Goal: Find contact information: Find contact information

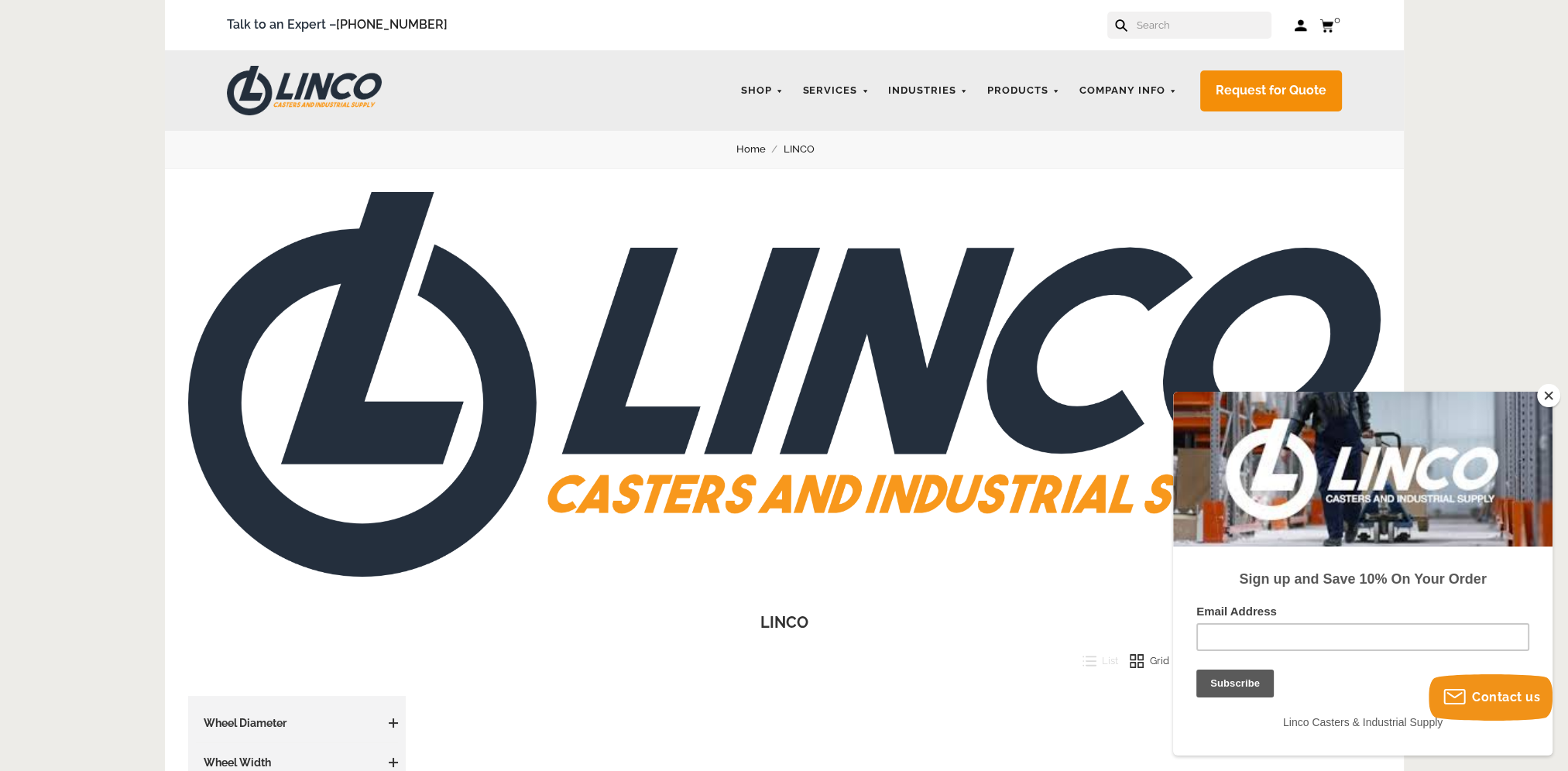
click at [1539, 390] on button "Close" at bounding box center [1549, 396] width 23 height 23
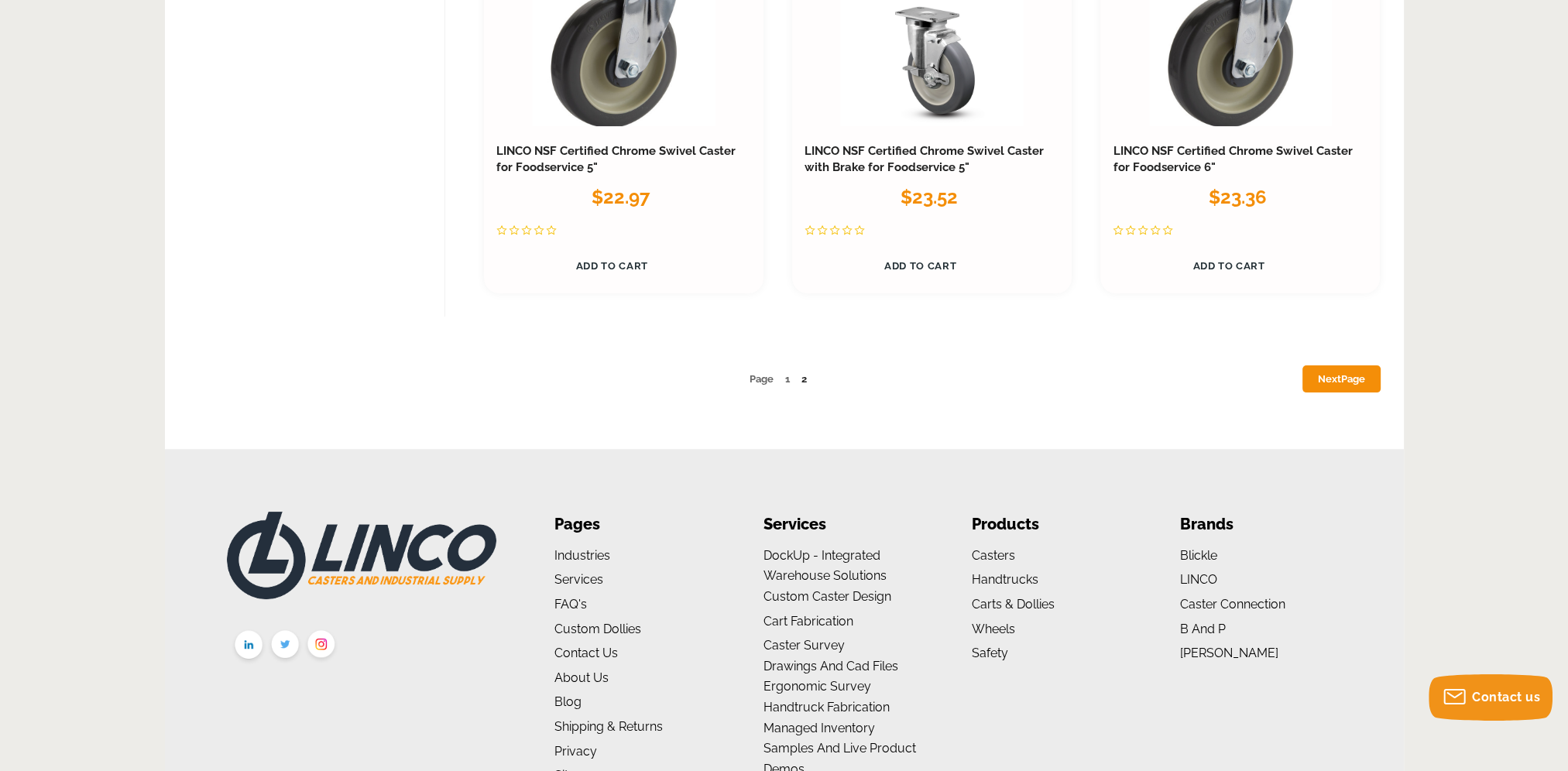
scroll to position [8426, 0]
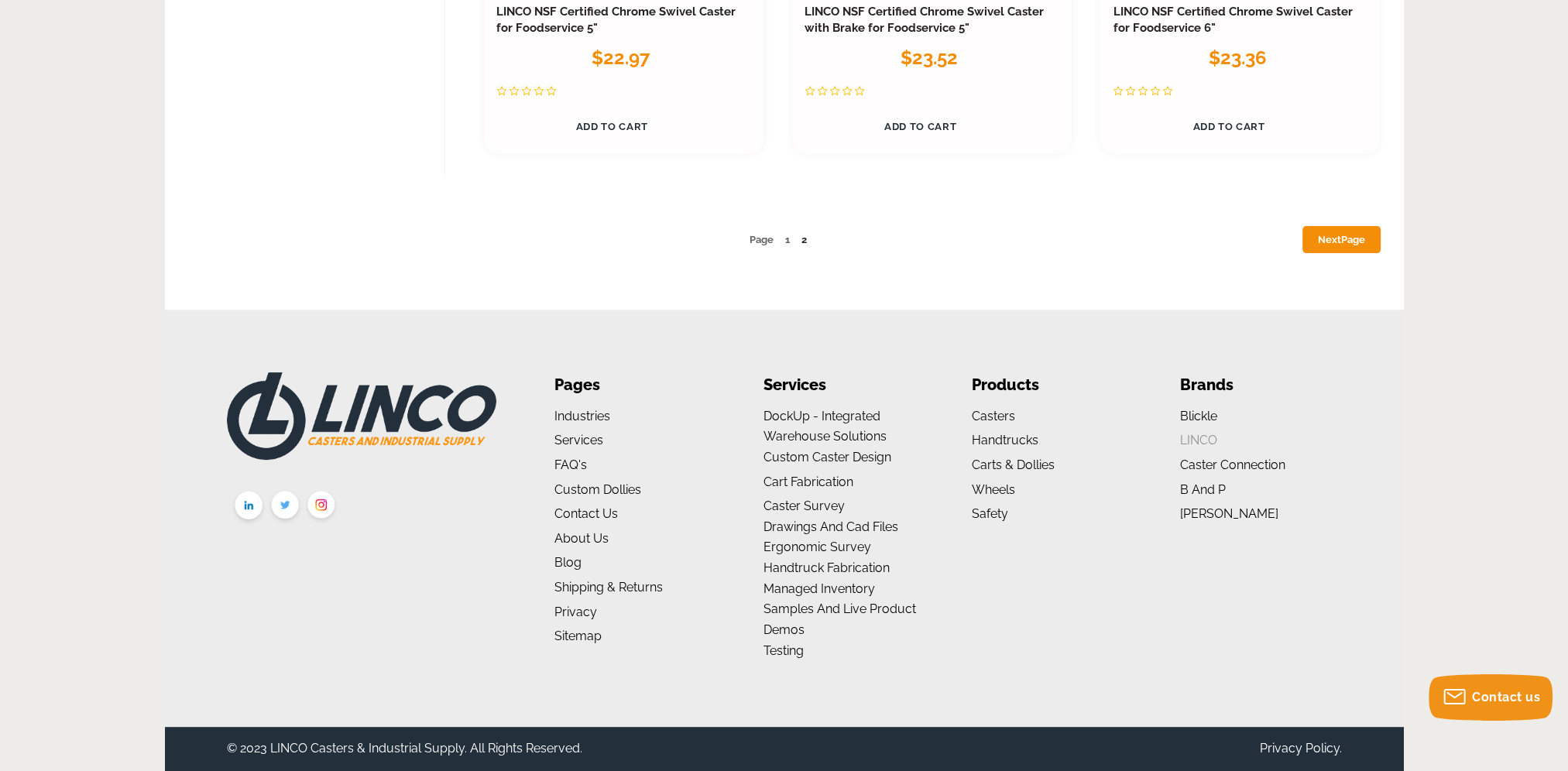
click at [1197, 440] on link "LINCO" at bounding box center [1197, 440] width 38 height 14
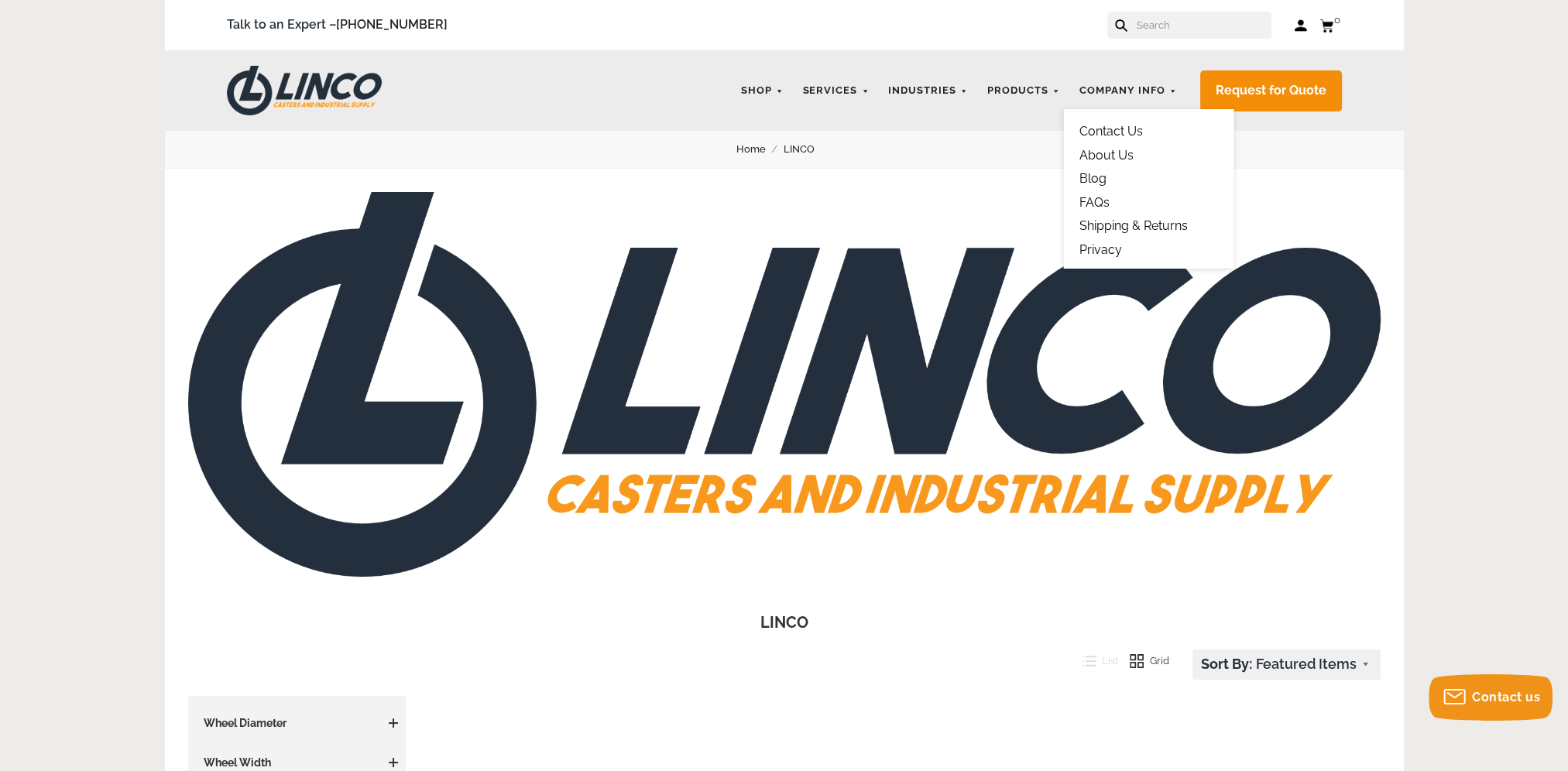
click at [1131, 128] on link "Contact Us" at bounding box center [1112, 130] width 64 height 14
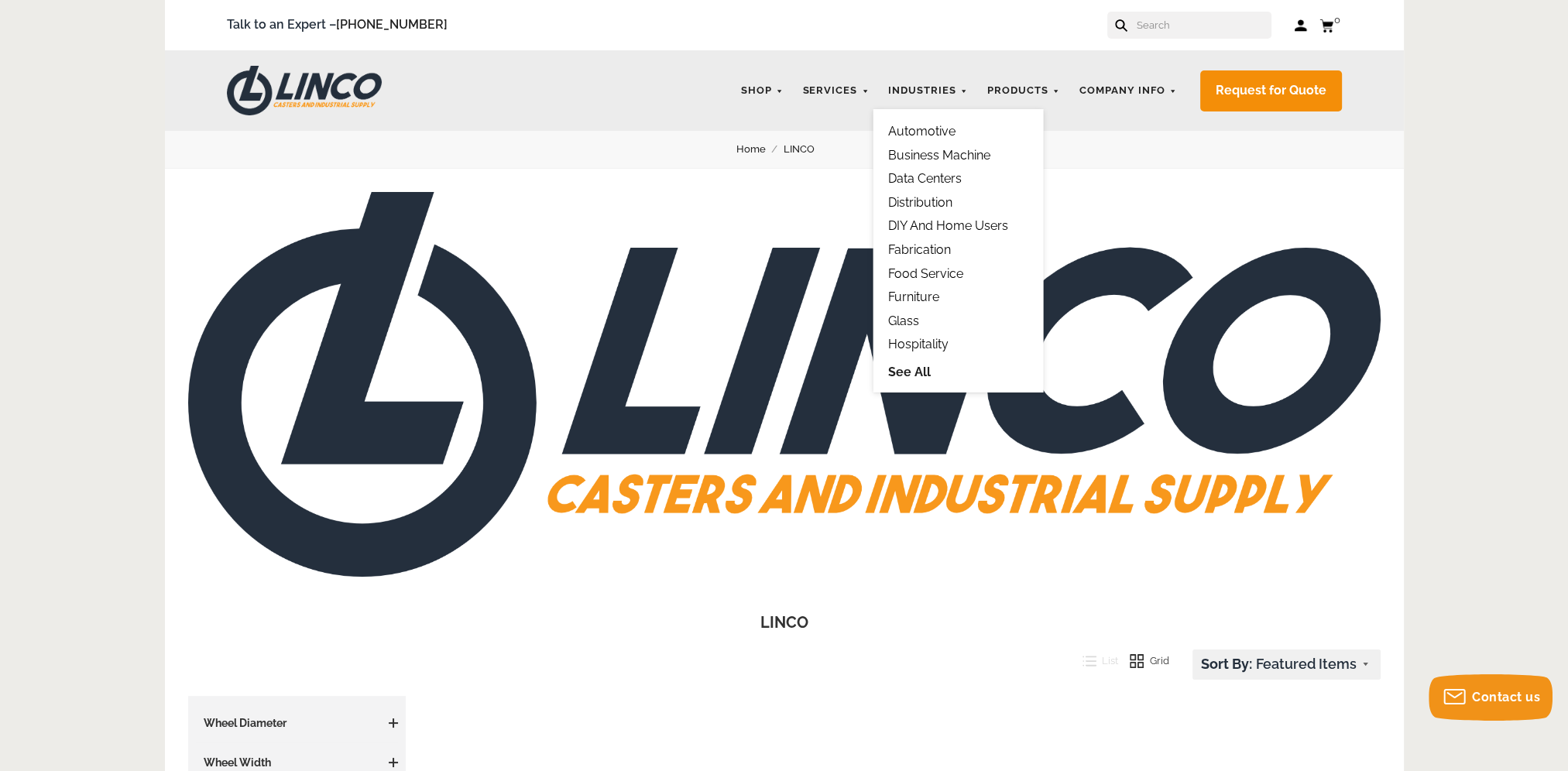
click at [927, 151] on link "Business Machine" at bounding box center [939, 154] width 102 height 14
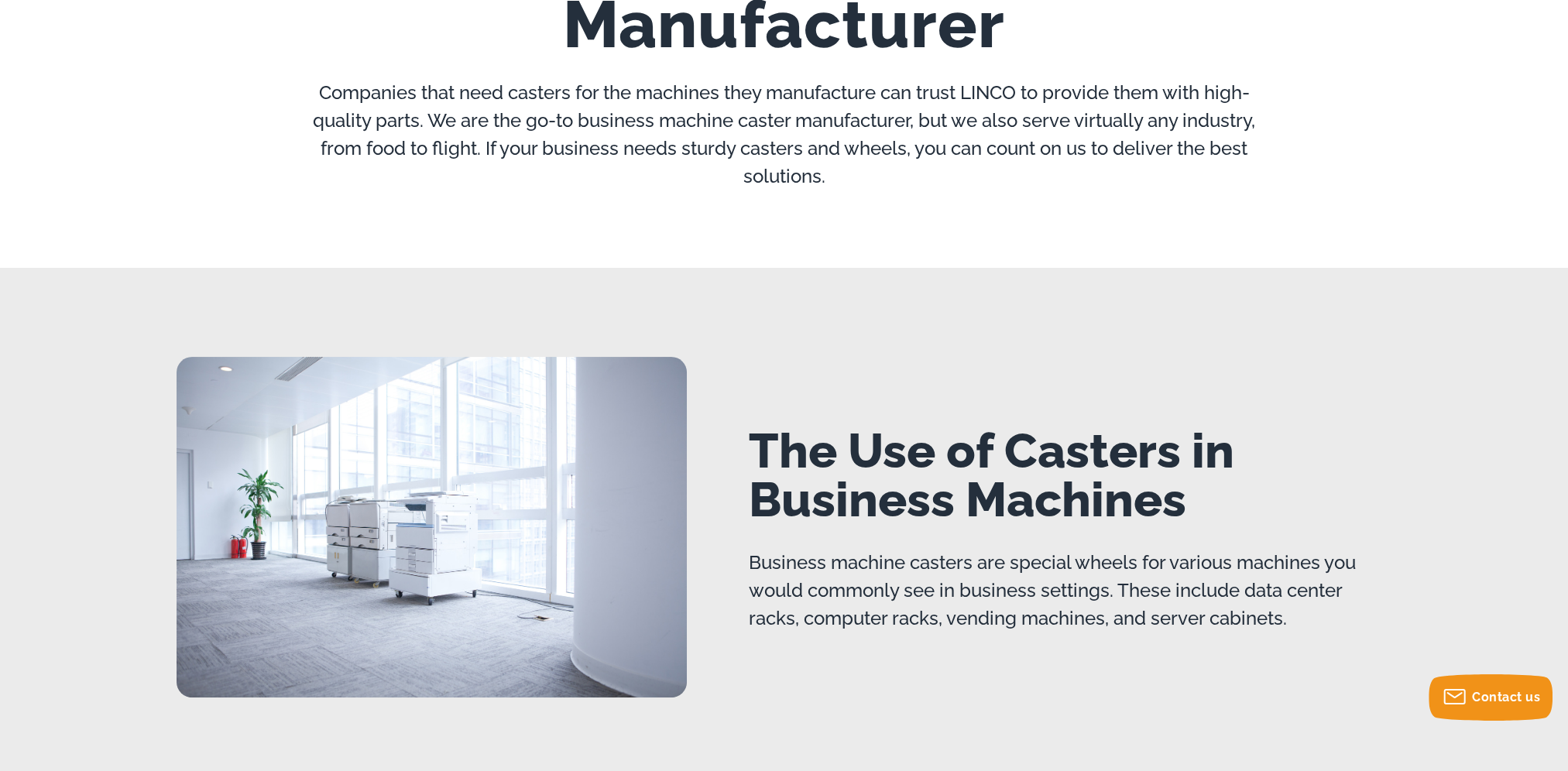
scroll to position [620, 0]
